Goal: Task Accomplishment & Management: Manage account settings

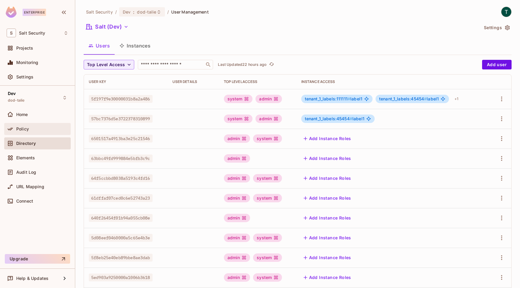
click at [22, 127] on span "Policy" at bounding box center [22, 129] width 13 height 5
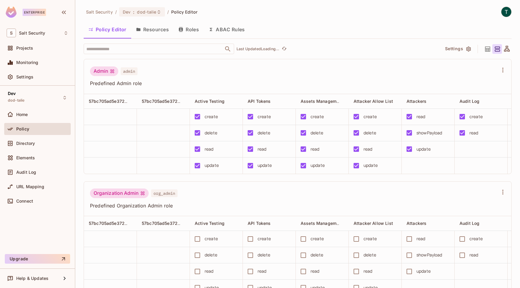
click at [150, 31] on button "Resources" at bounding box center [152, 29] width 42 height 15
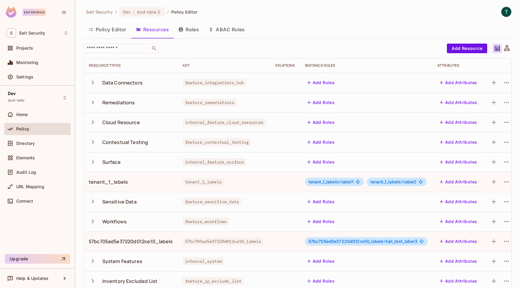
click at [94, 82] on icon "button" at bounding box center [93, 83] width 8 height 8
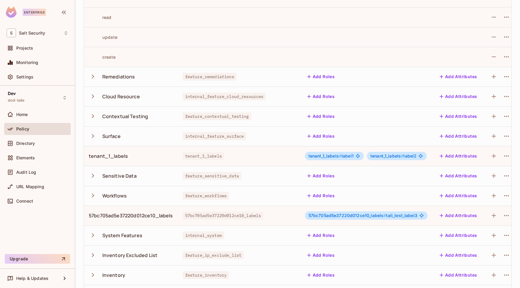
scroll to position [107, 0]
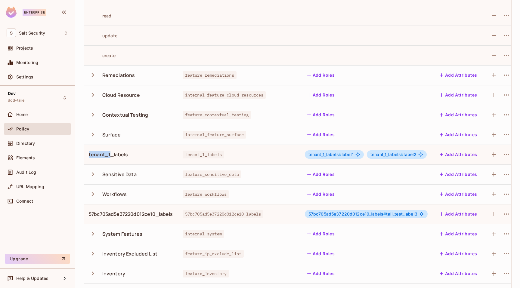
drag, startPoint x: 89, startPoint y: 155, endPoint x: 109, endPoint y: 155, distance: 19.6
click at [109, 155] on div "tenant_1_labels" at bounding box center [108, 154] width 39 height 7
drag, startPoint x: 90, startPoint y: 214, endPoint x: 157, endPoint y: 215, distance: 67.1
click at [157, 215] on div "57bc705ad5e37220d012ce10_labels" at bounding box center [131, 214] width 84 height 7
click at [30, 143] on span "Directory" at bounding box center [25, 143] width 19 height 5
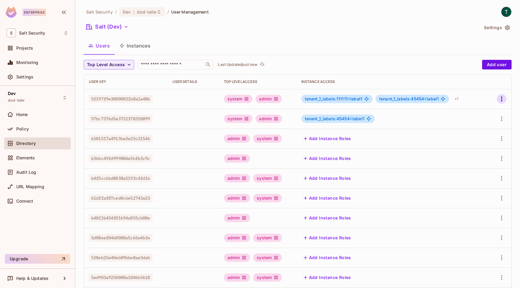
click at [501, 100] on icon "button" at bounding box center [501, 99] width 1 height 5
click at [475, 113] on li "Edit" at bounding box center [470, 112] width 53 height 13
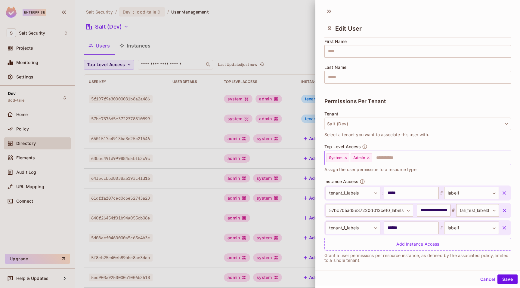
scroll to position [84, 0]
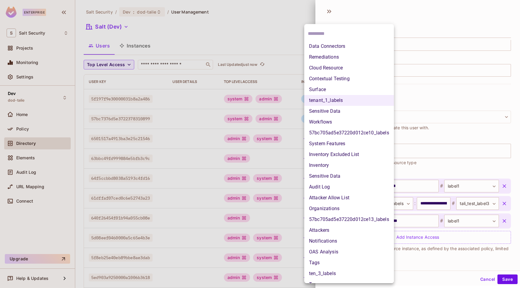
click at [348, 223] on body "Enterprise S Salt Security Projects Monitoring Settings Dev dod-talie Home Poli…" at bounding box center [260, 144] width 520 height 288
click at [405, 229] on div at bounding box center [260, 144] width 520 height 288
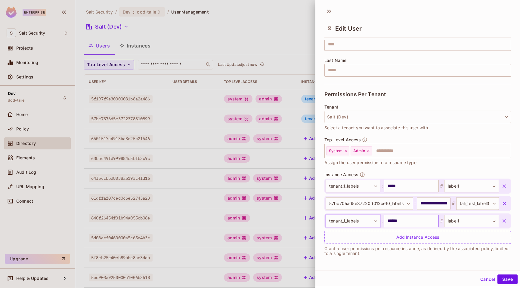
click at [400, 223] on input "******" at bounding box center [411, 221] width 55 height 13
click at [455, 222] on body "Enterprise S Salt Security Projects Monitoring Settings Dev dod-talie Home Poli…" at bounding box center [260, 144] width 520 height 288
click at [456, 221] on div at bounding box center [260, 144] width 520 height 288
click at [389, 222] on input "******" at bounding box center [411, 221] width 55 height 13
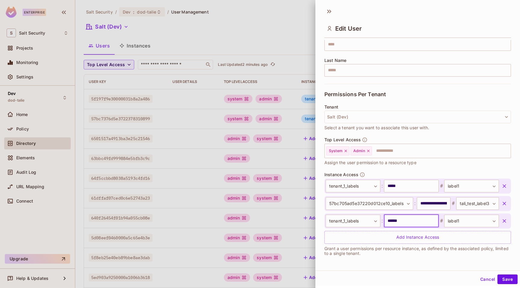
click at [153, 9] on div at bounding box center [260, 144] width 520 height 288
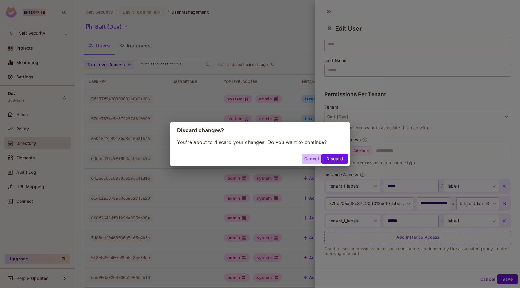
click at [312, 159] on button "Cancel" at bounding box center [312, 159] width 20 height 10
